Goal: Find contact information: Find contact information

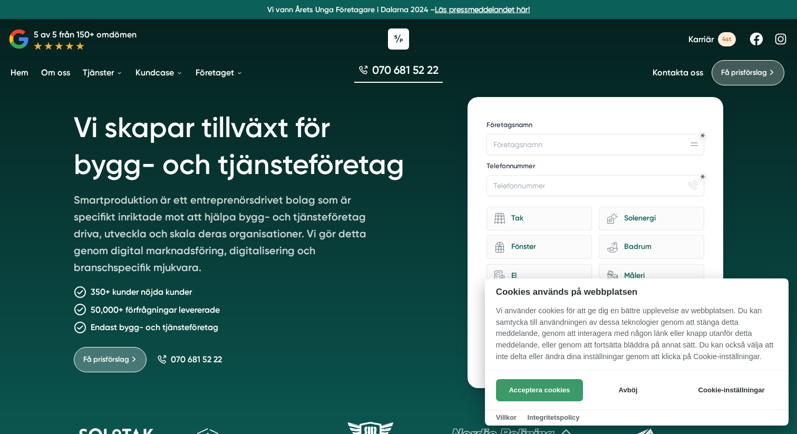
click at [573, 395] on button "Acceptera cookies" at bounding box center [539, 390] width 87 height 22
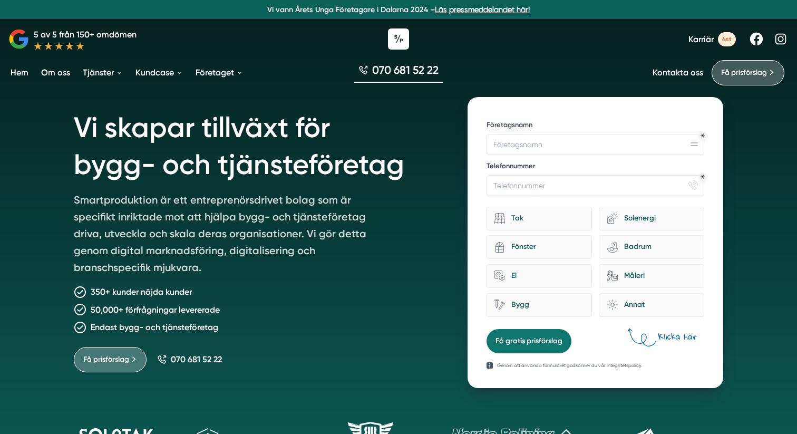
click at [244, 220] on p "Smartproduktion är ett entreprenörsdrivet bolag som är specifikt inriktade mot …" at bounding box center [225, 235] width 303 height 89
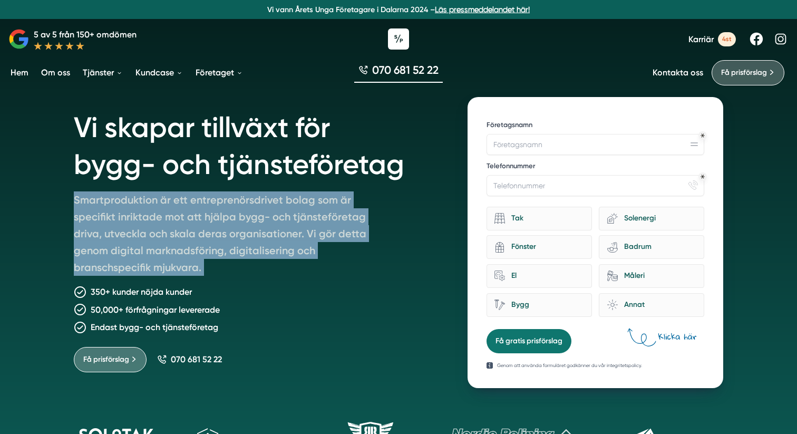
click at [244, 220] on p "Smartproduktion är ett entreprenörsdrivet bolag som är specifikt inriktade mot …" at bounding box center [225, 235] width 303 height 89
click at [256, 237] on p "Smartproduktion är ett entreprenörsdrivet bolag som är specifikt inriktade mot …" at bounding box center [225, 235] width 303 height 89
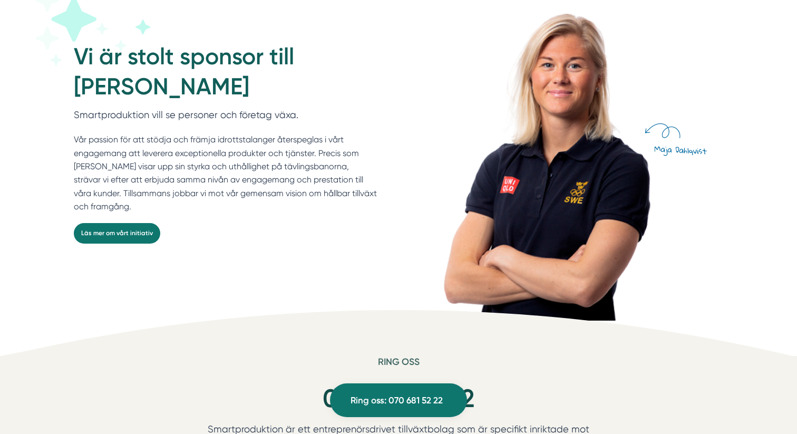
scroll to position [2848, 0]
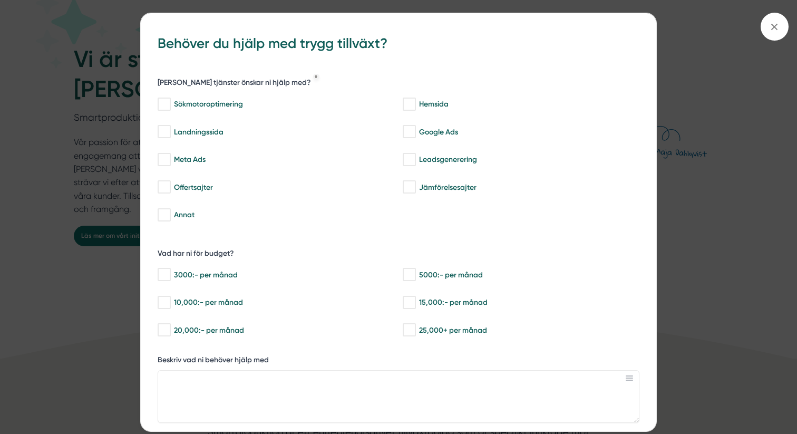
click at [750, 113] on div "bbc9b822-b2c6-488a-ab3e-9a2d59e49c7c Behöver du hjälp med trygg tillväxt? Vilka…" at bounding box center [398, 217] width 797 height 434
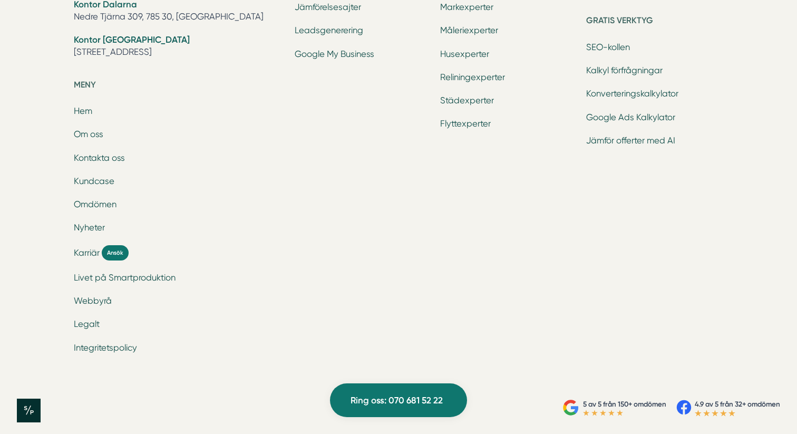
scroll to position [3530, 0]
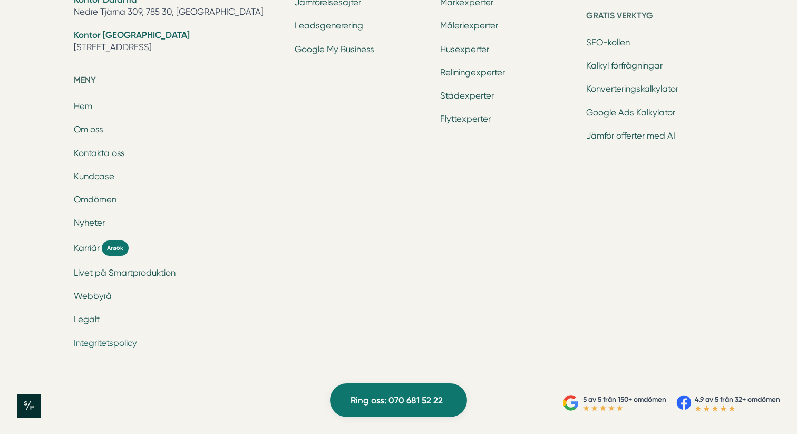
click at [114, 343] on link "Integritetspolicy" at bounding box center [105, 343] width 63 height 10
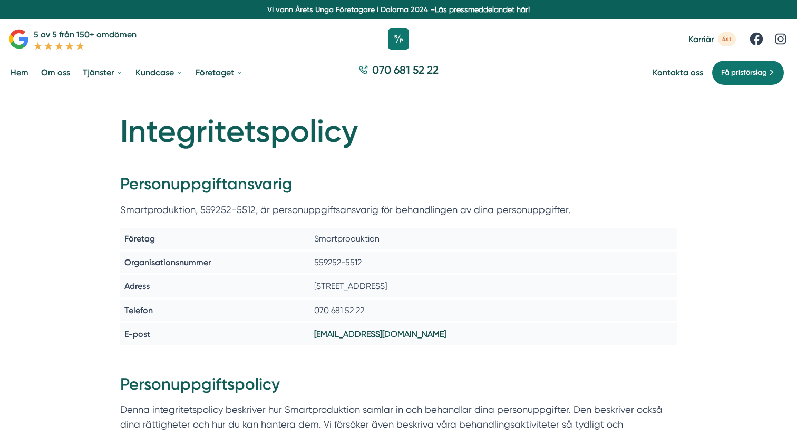
click at [355, 259] on div "559252-5512" at bounding box center [493, 262] width 367 height 22
copy div "559252-5512"
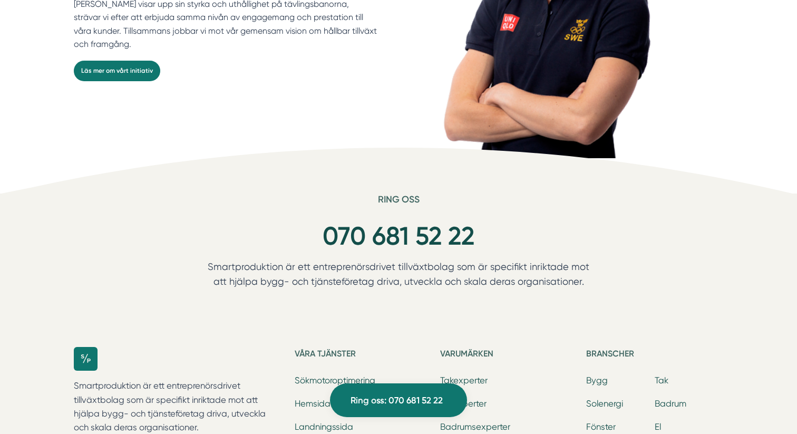
scroll to position [3095, 0]
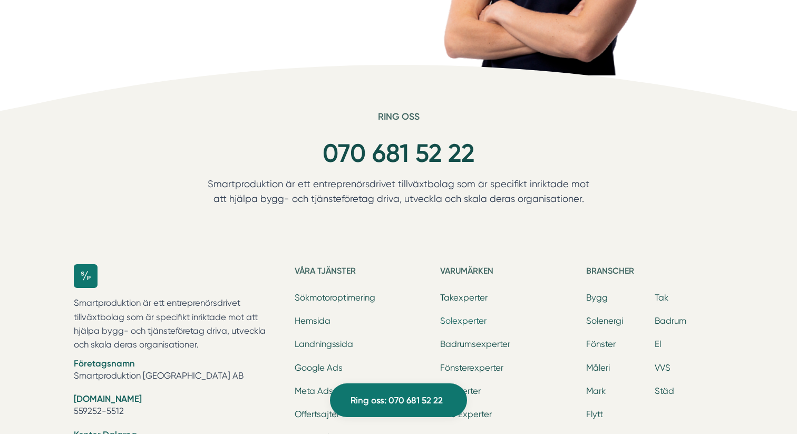
click at [475, 320] on link "Solexperter" at bounding box center [463, 321] width 46 height 10
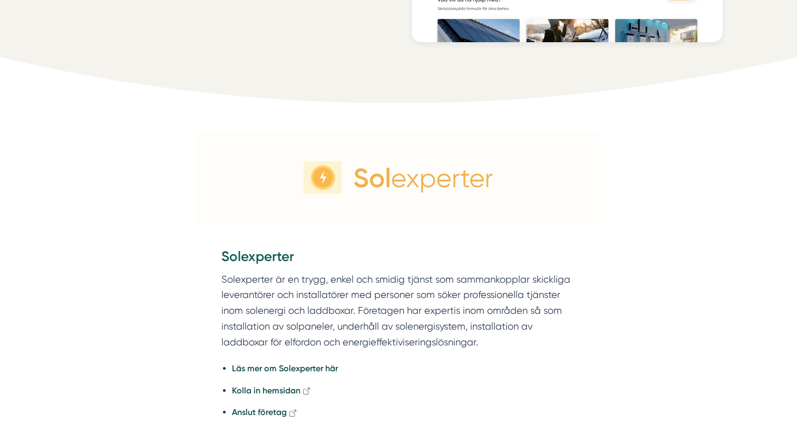
scroll to position [469, 0]
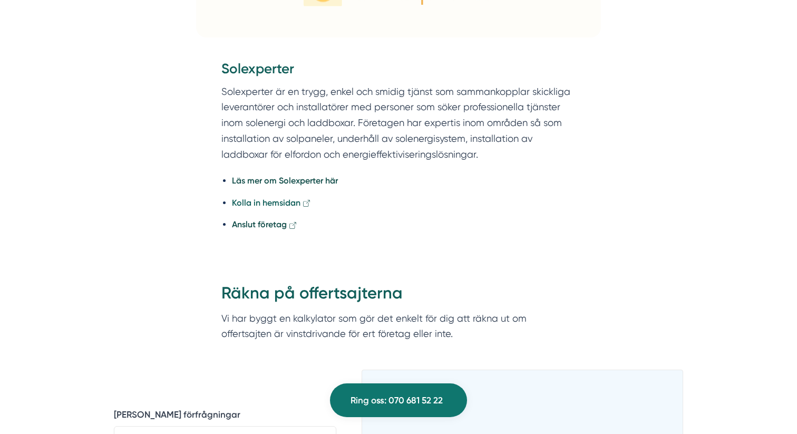
click at [274, 204] on strong "Kolla in hemsidan" at bounding box center [266, 203] width 68 height 10
